Goal: Task Accomplishment & Management: Use online tool/utility

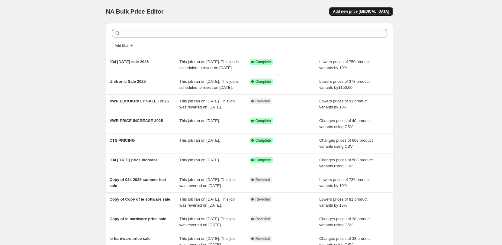
click at [367, 11] on span "Add new price [MEDICAL_DATA]" at bounding box center [361, 11] width 56 height 5
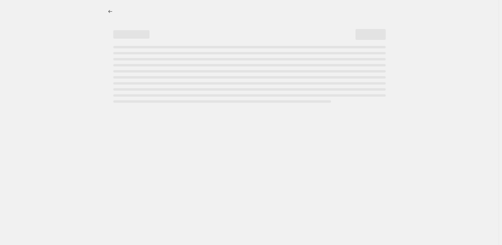
select select "percentage"
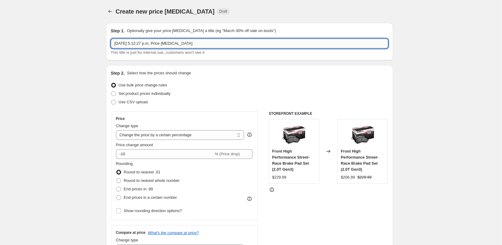
click at [180, 47] on input "Aug 27, 2025, 5:12:27 p.m. Price change job" at bounding box center [249, 44] width 277 height 10
type input "IE [DATE] SALE 2025"
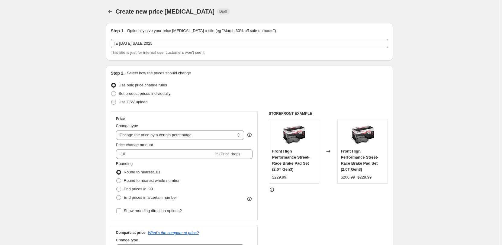
click at [139, 103] on span "Use CSV upload" at bounding box center [133, 102] width 29 height 5
click at [112, 100] on input "Use CSV upload" at bounding box center [111, 100] width 0 height 0
radio input "true"
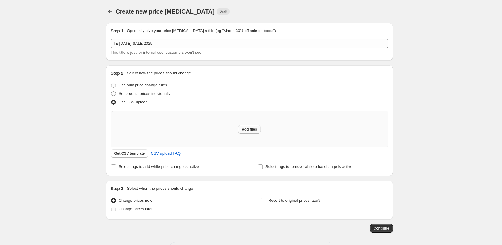
click at [249, 130] on span "Add files" at bounding box center [249, 129] width 15 height 5
type input "C:\fakepath\Labor Day Sale SKU List - Sheet1 (1).csv"
click at [253, 135] on div "Add files" at bounding box center [249, 130] width 277 height 36
type input "C:\fakepath\Labor Day Sale SKU List - Sheet1 (1).csv"
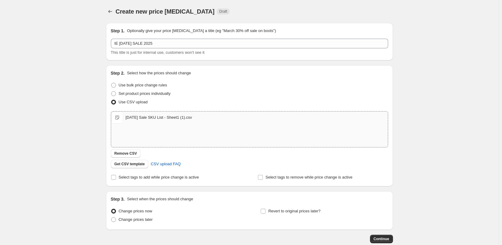
scroll to position [35, 0]
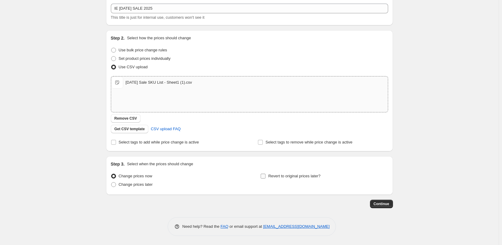
click at [288, 176] on span "Revert to original prices later?" at bounding box center [294, 176] width 52 height 5
click at [266, 176] on input "Revert to original prices later?" at bounding box center [263, 176] width 5 height 5
checkbox input "true"
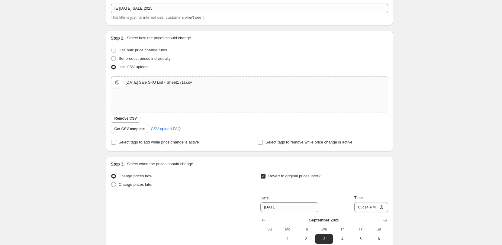
scroll to position [138, 0]
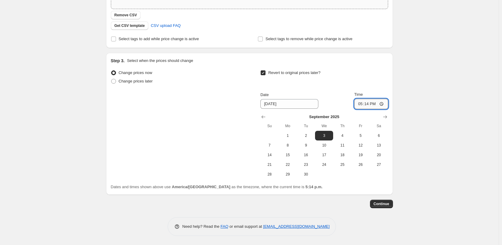
click at [383, 101] on input "17:14" at bounding box center [371, 104] width 34 height 10
type input "03:00"
click at [441, 108] on div "Create new price change job. This page is ready Create new price change job Dra…" at bounding box center [249, 53] width 499 height 383
click at [381, 201] on button "Continue" at bounding box center [381, 204] width 23 height 8
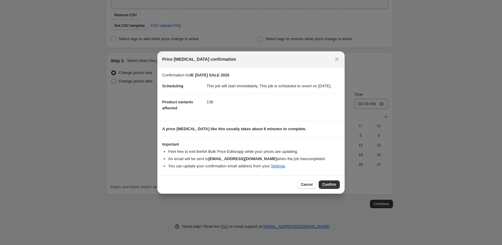
drag, startPoint x: 333, startPoint y: 190, endPoint x: 345, endPoint y: 191, distance: 12.4
click at [333, 187] on span "Confirm" at bounding box center [329, 184] width 14 height 5
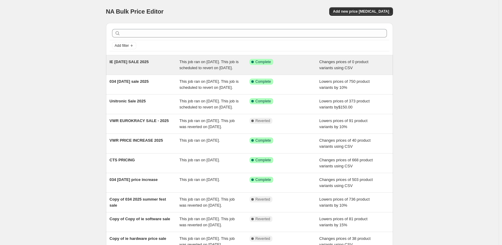
click at [311, 69] on div "Success Complete Complete" at bounding box center [285, 65] width 70 height 12
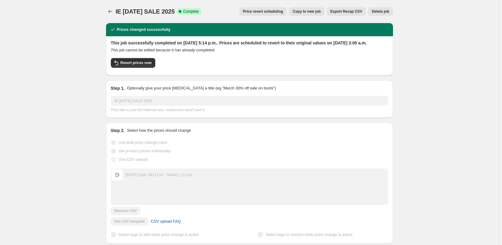
click at [270, 13] on span "Price revert scheduling" at bounding box center [263, 11] width 40 height 5
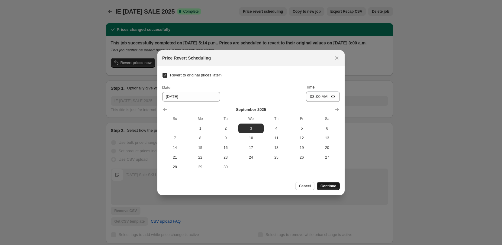
click at [328, 186] on span "Continue" at bounding box center [329, 186] width 16 height 5
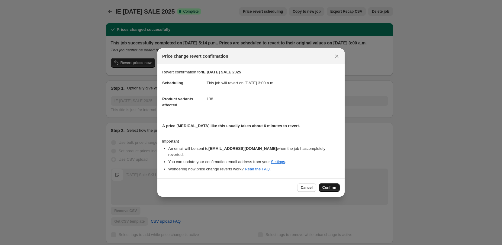
click at [328, 185] on span "Confirm" at bounding box center [329, 187] width 14 height 5
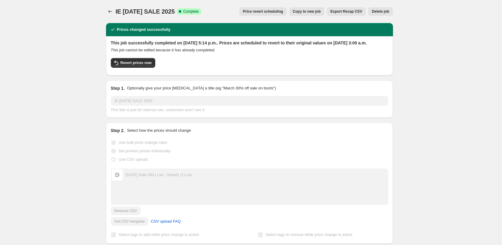
click at [317, 10] on span "Copy to new job" at bounding box center [307, 11] width 28 height 5
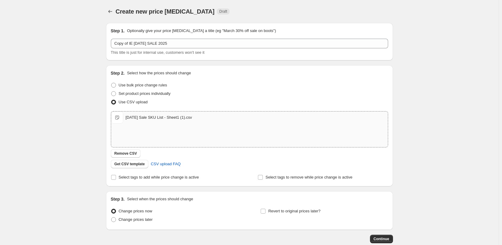
click at [119, 118] on span "Labor Day Sale SKU List - Sheet1 (1).csv" at bounding box center [117, 118] width 12 height 12
type input "C:\fakepath\Labor Day Sale SKU List - Sheet1 (1).csv"
click at [169, 118] on div "Labor Day Sale SKU List - Sheet1 (1).csv" at bounding box center [159, 118] width 66 height 6
click at [315, 211] on span "Revert to original prices later?" at bounding box center [294, 211] width 52 height 5
click at [266, 211] on input "Revert to original prices later?" at bounding box center [263, 211] width 5 height 5
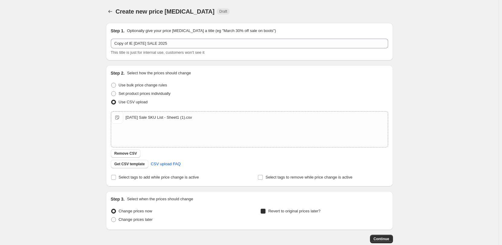
checkbox input "true"
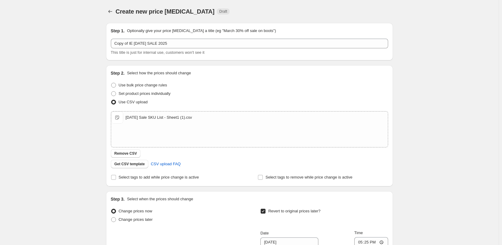
scroll to position [60, 0]
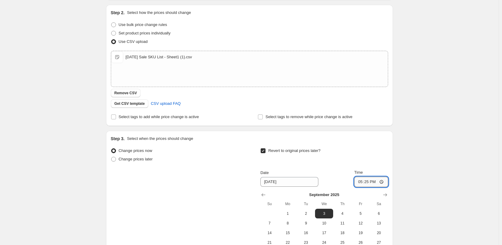
click at [383, 178] on input "17:25" at bounding box center [371, 182] width 34 height 10
click at [383, 179] on input "17:25" at bounding box center [371, 182] width 34 height 10
type input "03:00"
click at [441, 120] on div "Create new price change job. This page is ready Create new price change job Dra…" at bounding box center [249, 131] width 499 height 383
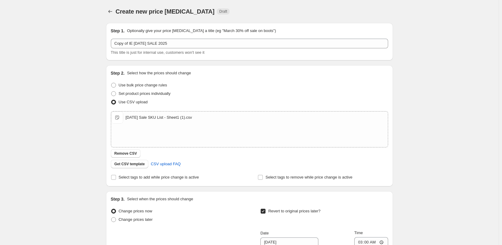
scroll to position [138, 0]
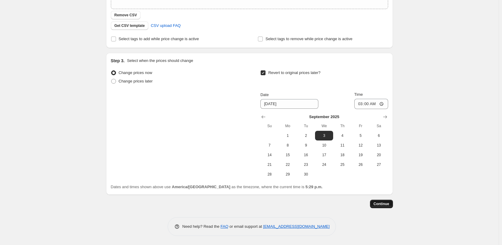
click at [380, 207] on button "Continue" at bounding box center [381, 204] width 23 height 8
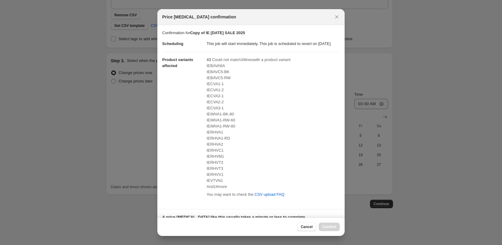
scroll to position [108, 0]
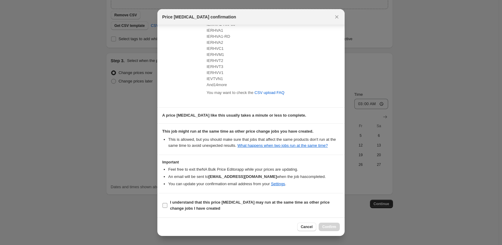
drag, startPoint x: 164, startPoint y: 204, endPoint x: 169, endPoint y: 204, distance: 4.9
click at [164, 204] on input "I understand that this price change job may run at the same time as other price…" at bounding box center [165, 205] width 5 height 5
checkbox input "true"
click at [335, 226] on span "Confirm" at bounding box center [329, 227] width 14 height 5
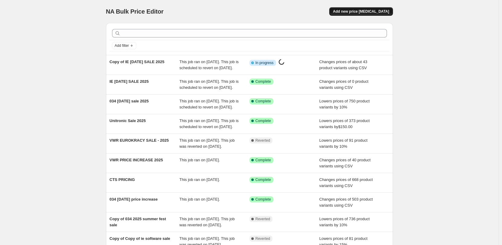
click at [389, 11] on span "Add new price change job" at bounding box center [361, 11] width 56 height 5
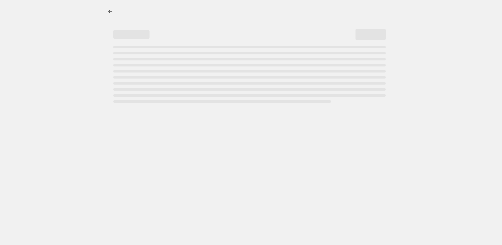
select select "percentage"
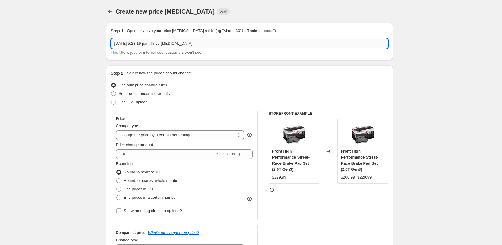
click at [195, 45] on input "Aug 27, 2025, 5:23:19 p.m. Price change job" at bounding box center [249, 44] width 277 height 10
type input "IE LABOR DAY SOFTWARE SALE"
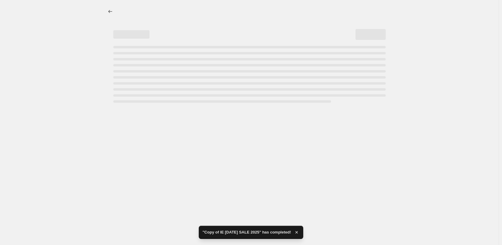
select select "percentage"
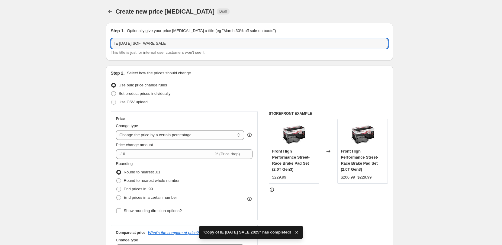
click at [195, 45] on input "IE LABOR DAY SOFTWARE SALE" at bounding box center [249, 44] width 277 height 10
type input "IE LABOR DAY SOFTWARE SALE 2025"
click at [149, 93] on span "Set product prices individually" at bounding box center [145, 93] width 52 height 5
click at [112, 92] on input "Set product prices individually" at bounding box center [111, 91] width 0 height 0
radio input "true"
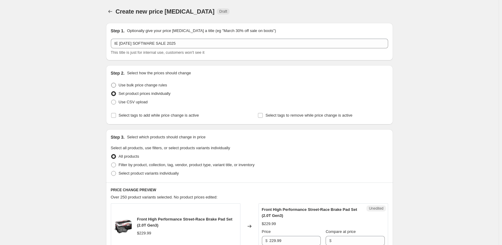
click at [150, 86] on span "Use bulk price change rules" at bounding box center [143, 85] width 48 height 5
click at [112, 83] on input "Use bulk price change rules" at bounding box center [111, 83] width 0 height 0
radio input "true"
select select "percentage"
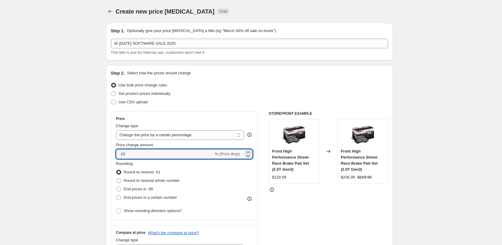
drag, startPoint x: 141, startPoint y: 153, endPoint x: 99, endPoint y: 153, distance: 41.4
type input "-15"
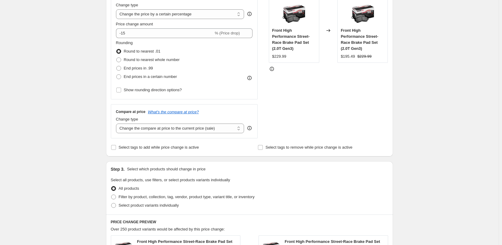
scroll to position [181, 0]
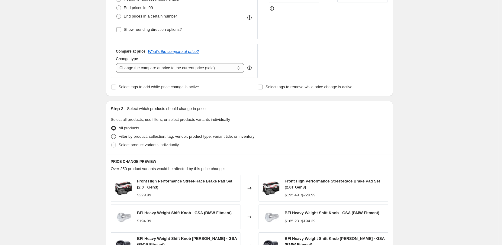
click at [156, 133] on label "Filter by product, collection, tag, vendor, product type, variant title, or inv…" at bounding box center [183, 136] width 144 height 8
click at [112, 134] on input "Filter by product, collection, tag, vendor, product type, variant title, or inv…" at bounding box center [111, 134] width 0 height 0
radio input "true"
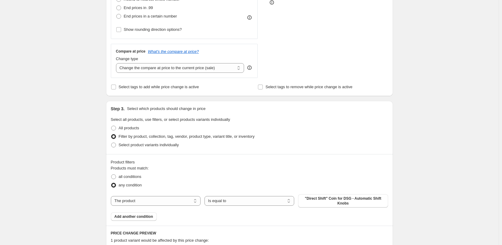
scroll to position [242, 0]
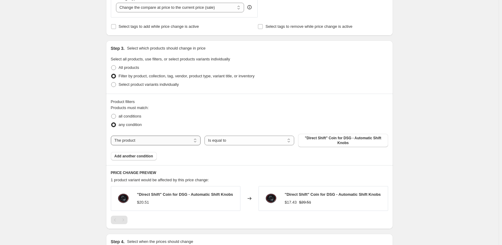
click at [153, 140] on select "The product The product's collection The product's tag The product's vendor The…" at bounding box center [156, 141] width 90 height 10
select select "vendor"
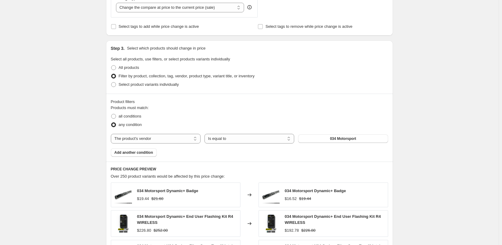
click at [316, 137] on button "034 Motorsport" at bounding box center [343, 138] width 90 height 8
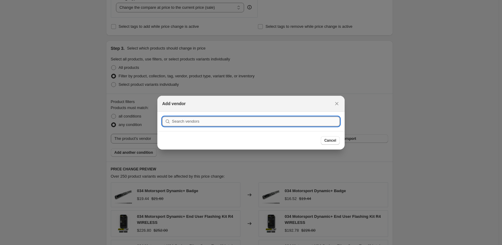
click at [247, 121] on input ":ra8:" at bounding box center [256, 122] width 168 height 10
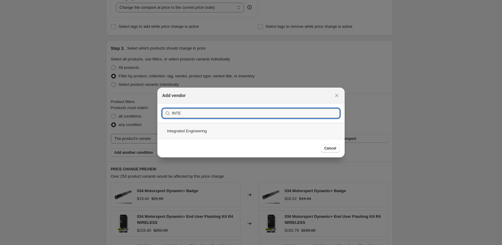
type input "INTE"
click at [218, 133] on div "Integrated Engineering" at bounding box center [250, 131] width 187 height 16
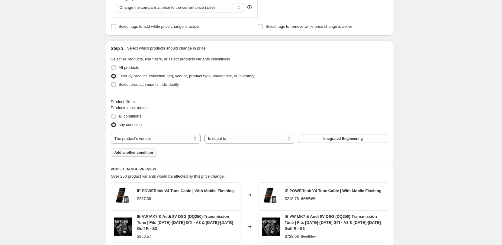
click at [145, 153] on span "Add another condition" at bounding box center [134, 152] width 39 height 5
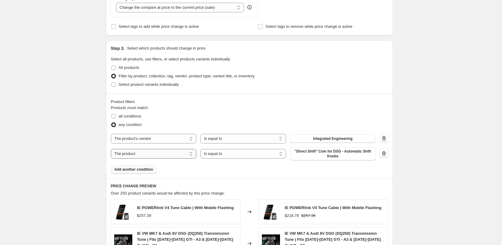
click at [172, 155] on select "The product The product's collection The product's tag The product's vendor The…" at bounding box center [154, 154] width 86 height 10
select select "product_type"
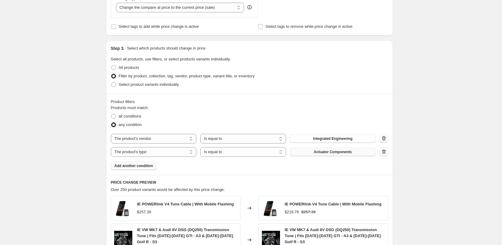
click at [302, 152] on button "Actuator Components" at bounding box center [333, 152] width 86 height 8
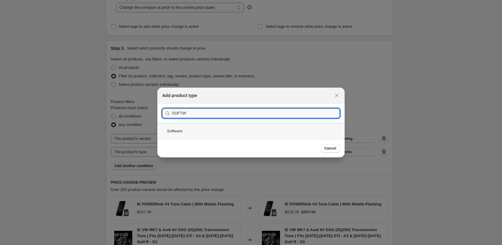
type input "SOFTW"
click at [211, 135] on div "Software" at bounding box center [250, 131] width 187 height 16
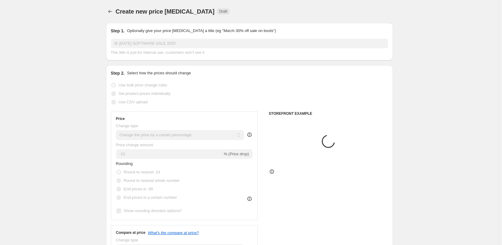
scroll to position [242, 0]
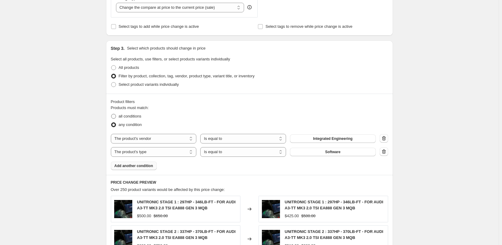
click at [133, 118] on span "all conditions" at bounding box center [130, 116] width 23 height 5
click at [112, 114] on input "all conditions" at bounding box center [111, 114] width 0 height 0
radio input "true"
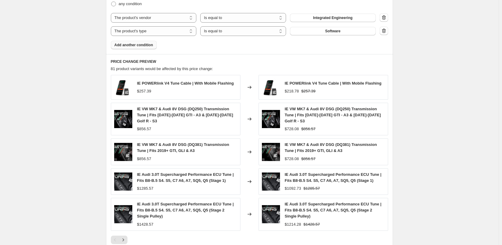
scroll to position [461, 0]
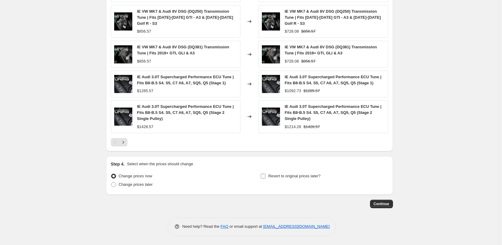
click at [287, 176] on span "Revert to original prices later?" at bounding box center [294, 176] width 52 height 5
click at [266, 176] on input "Revert to original prices later?" at bounding box center [263, 176] width 5 height 5
checkbox input "true"
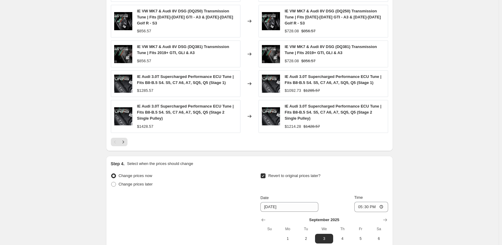
scroll to position [551, 0]
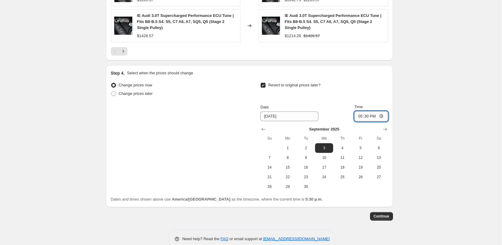
click at [383, 115] on input "17:30" at bounding box center [371, 116] width 34 height 10
type input "03:00"
click at [376, 217] on button "Continue" at bounding box center [381, 216] width 23 height 8
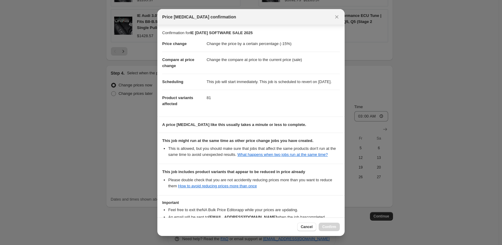
scroll to position [53, 0]
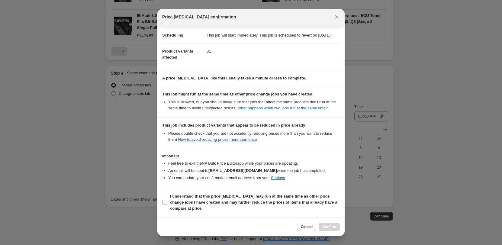
click at [189, 204] on b "I understand that this price change job may run at the same time as other price…" at bounding box center [253, 202] width 167 height 17
click at [167, 204] on input "I understand that this price change job may run at the same time as other price…" at bounding box center [165, 202] width 5 height 5
checkbox input "true"
click at [330, 226] on span "Confirm" at bounding box center [329, 227] width 14 height 5
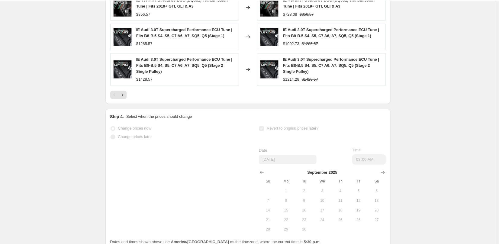
scroll to position [567, 0]
